Goal: Information Seeking & Learning: Learn about a topic

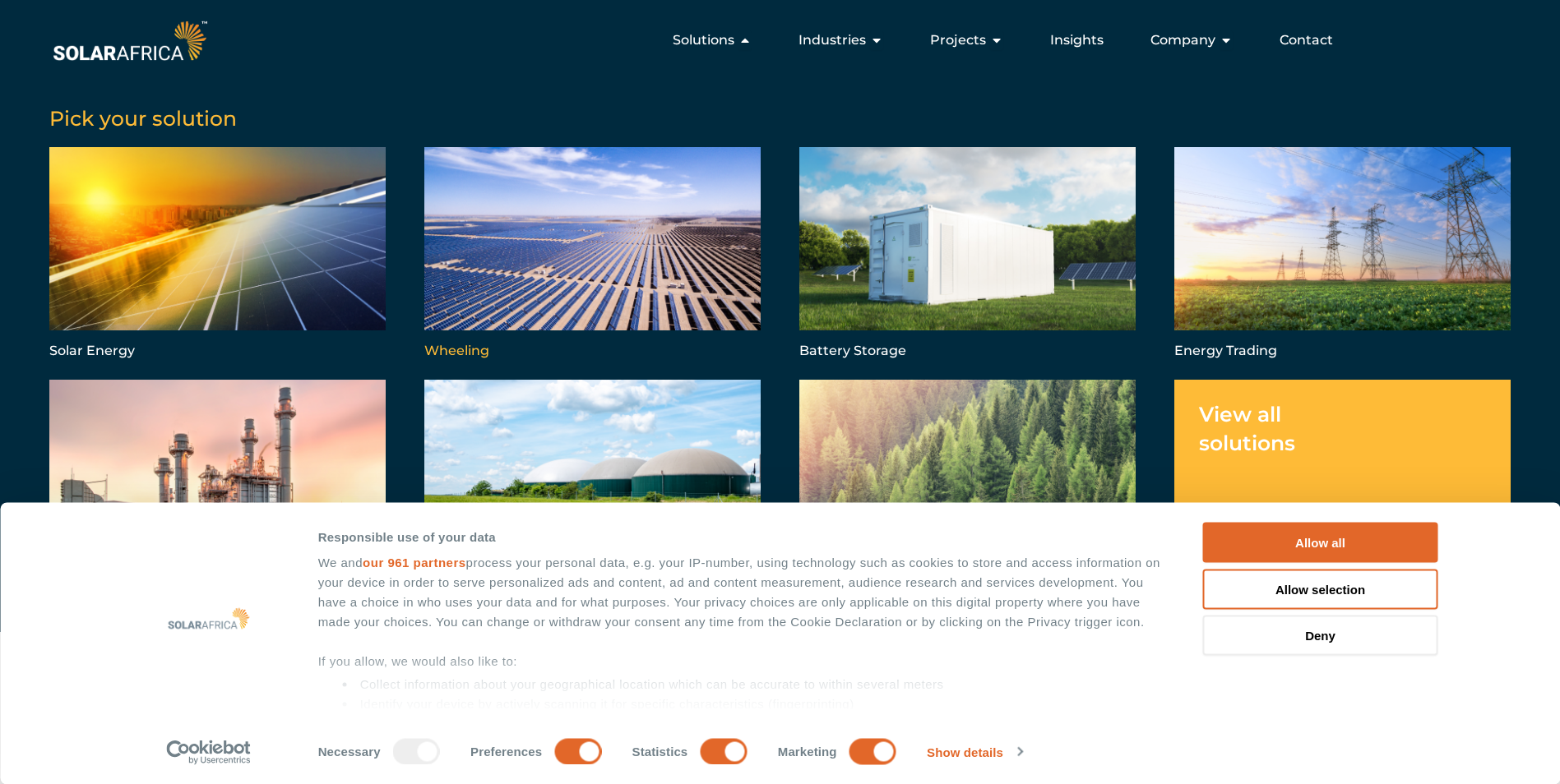
click at [554, 237] on link "Menu" at bounding box center [592, 254] width 336 height 216
click at [1291, 535] on button "Allow all" at bounding box center [1321, 543] width 236 height 40
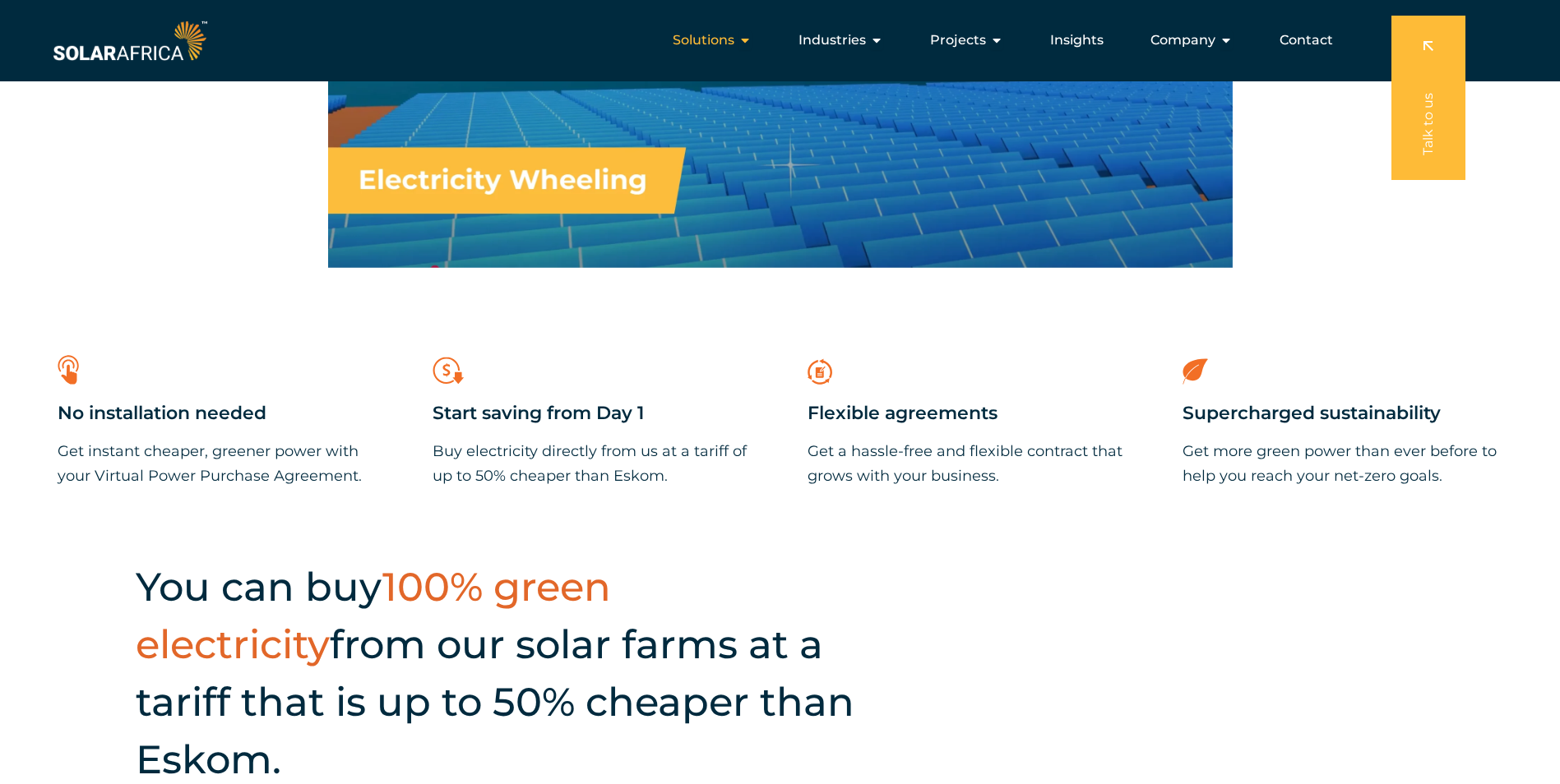
scroll to position [904, 0]
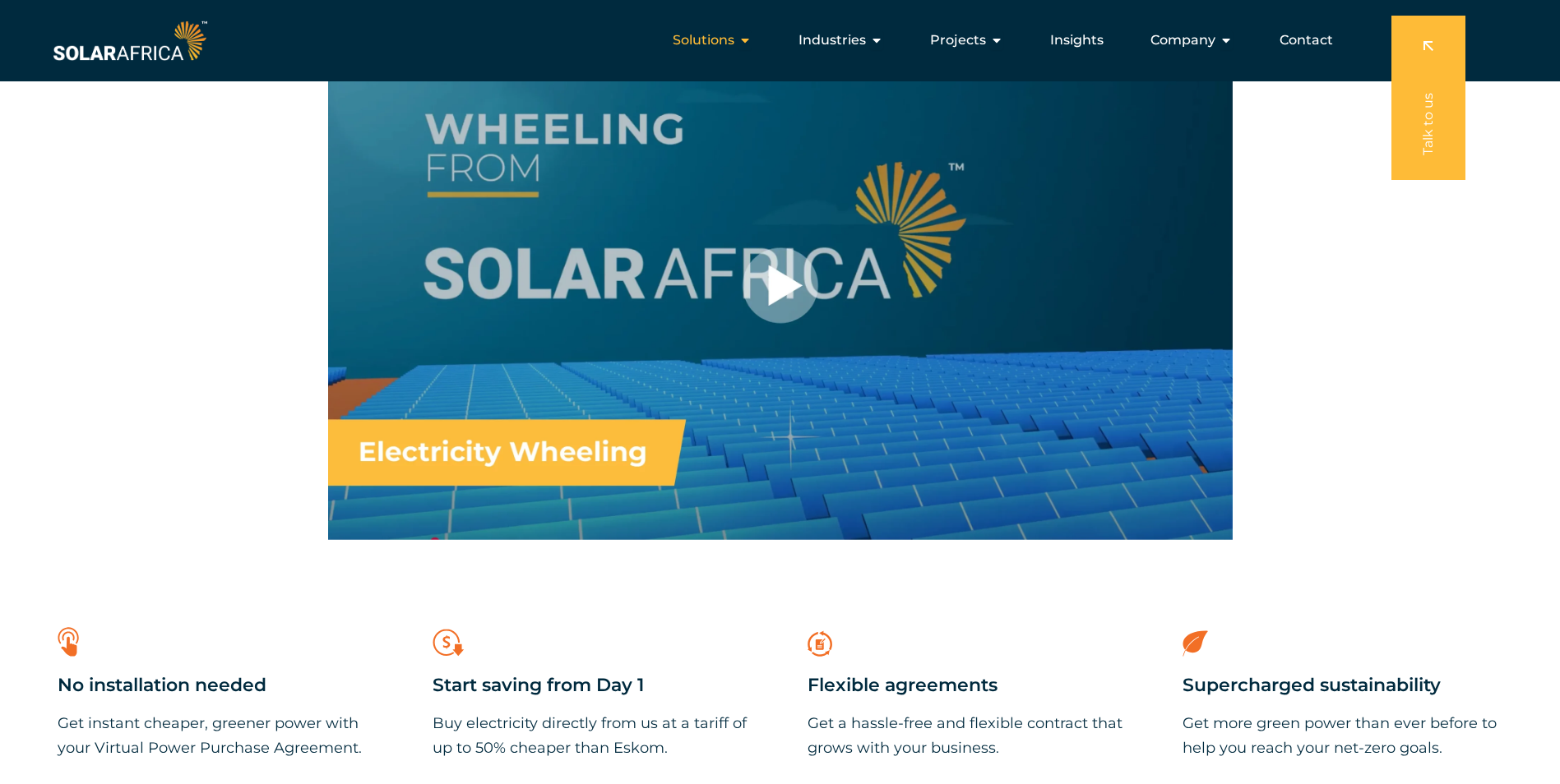
click at [734, 34] on span "Solutions" at bounding box center [704, 40] width 62 height 20
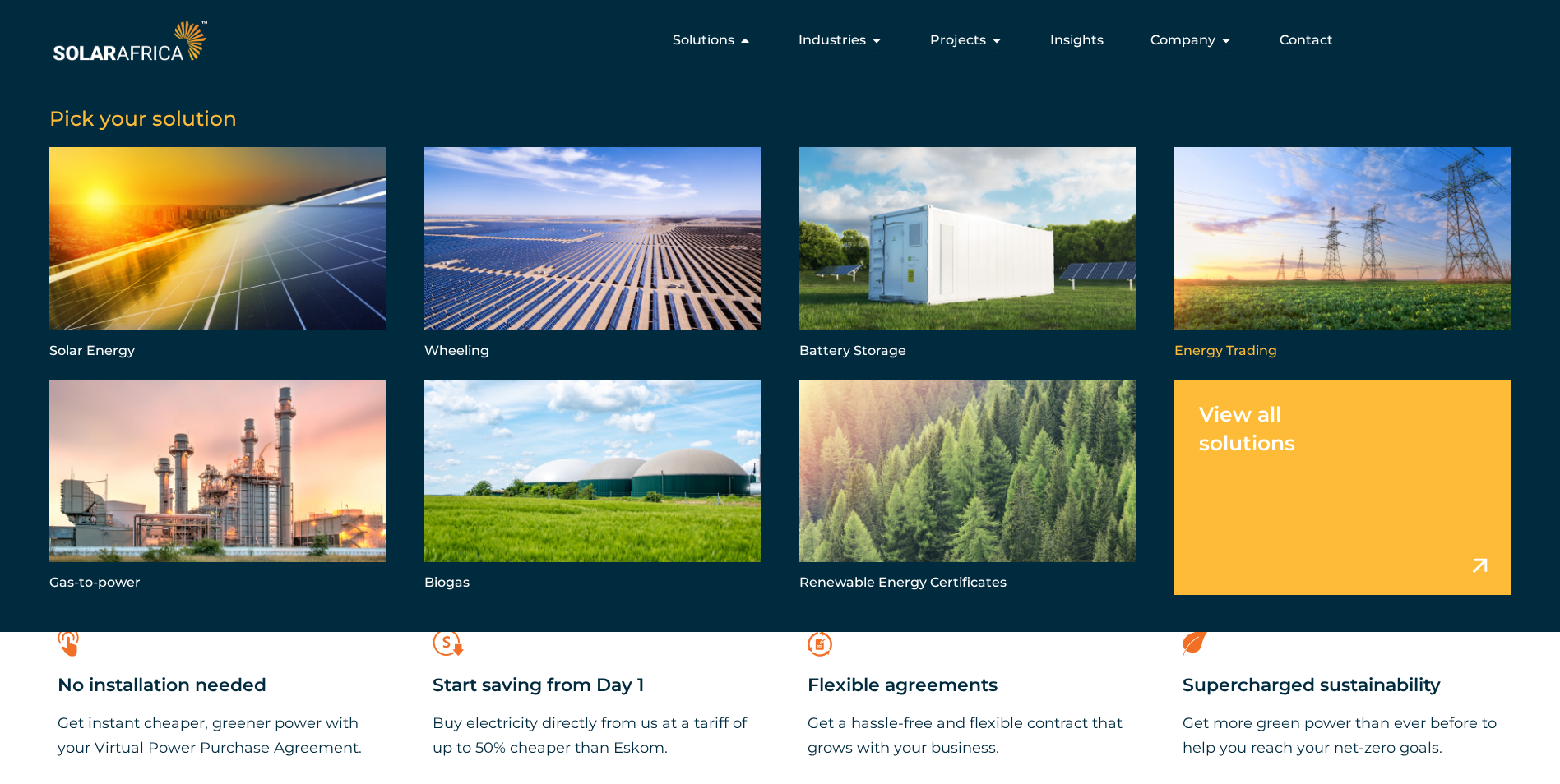
click at [1268, 240] on link "Menu" at bounding box center [1342, 254] width 336 height 216
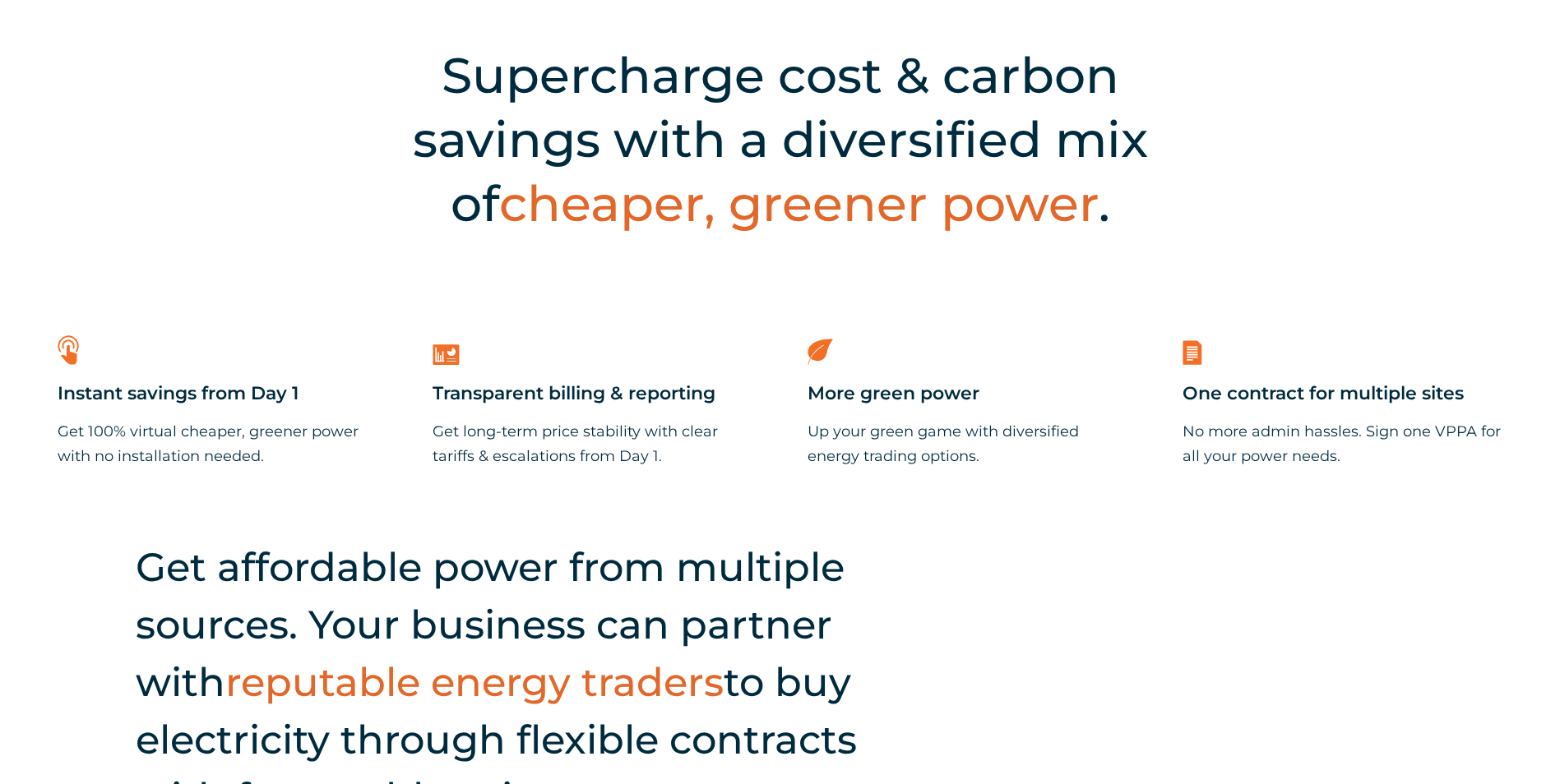
scroll to position [740, 0]
